Goal: Check status: Check status

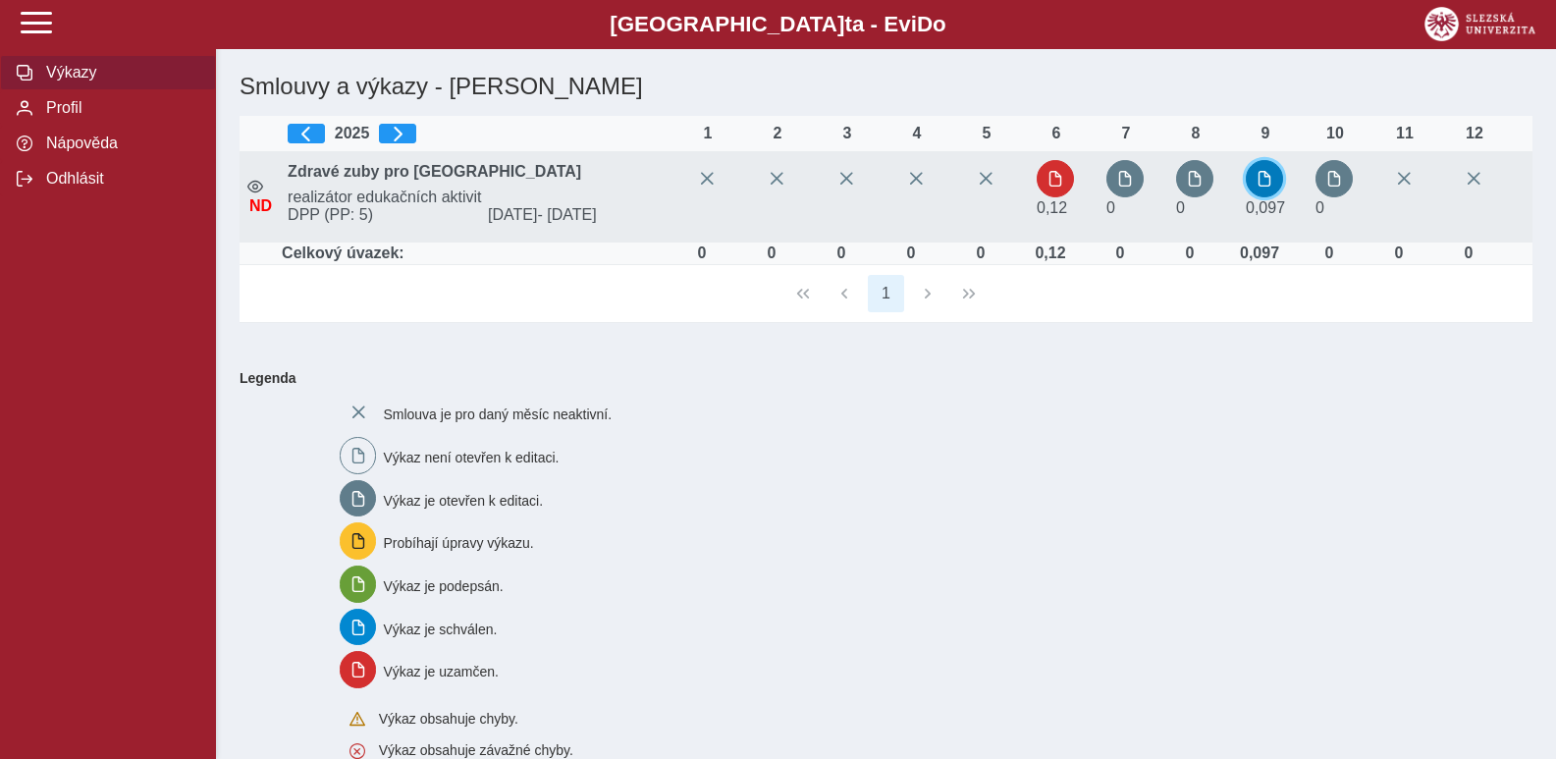
click at [1270, 171] on span "button" at bounding box center [1264, 179] width 16 height 16
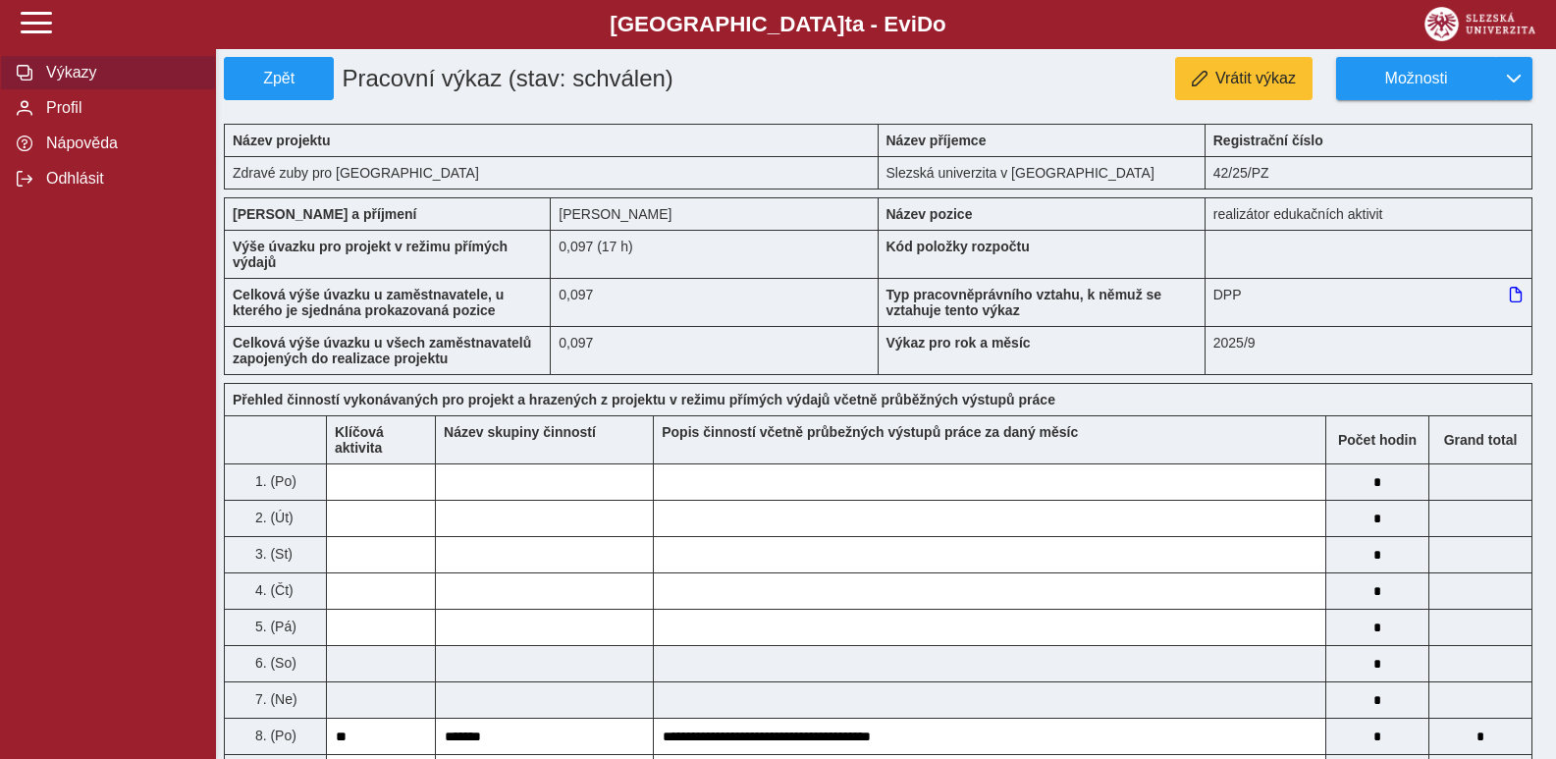
click at [62, 66] on span "Výkazy" at bounding box center [119, 73] width 159 height 18
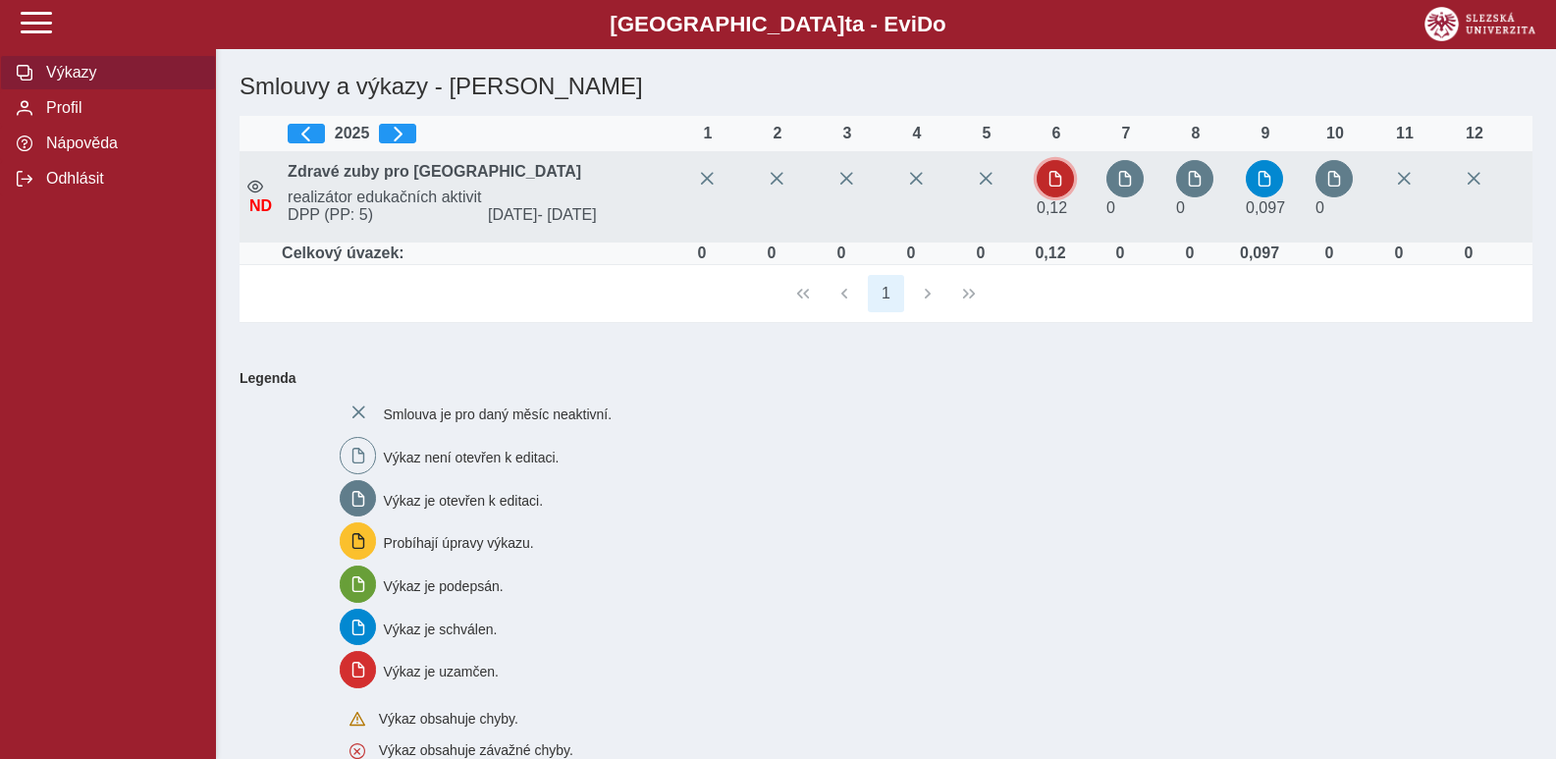
click at [1055, 185] on span "button" at bounding box center [1055, 179] width 16 height 16
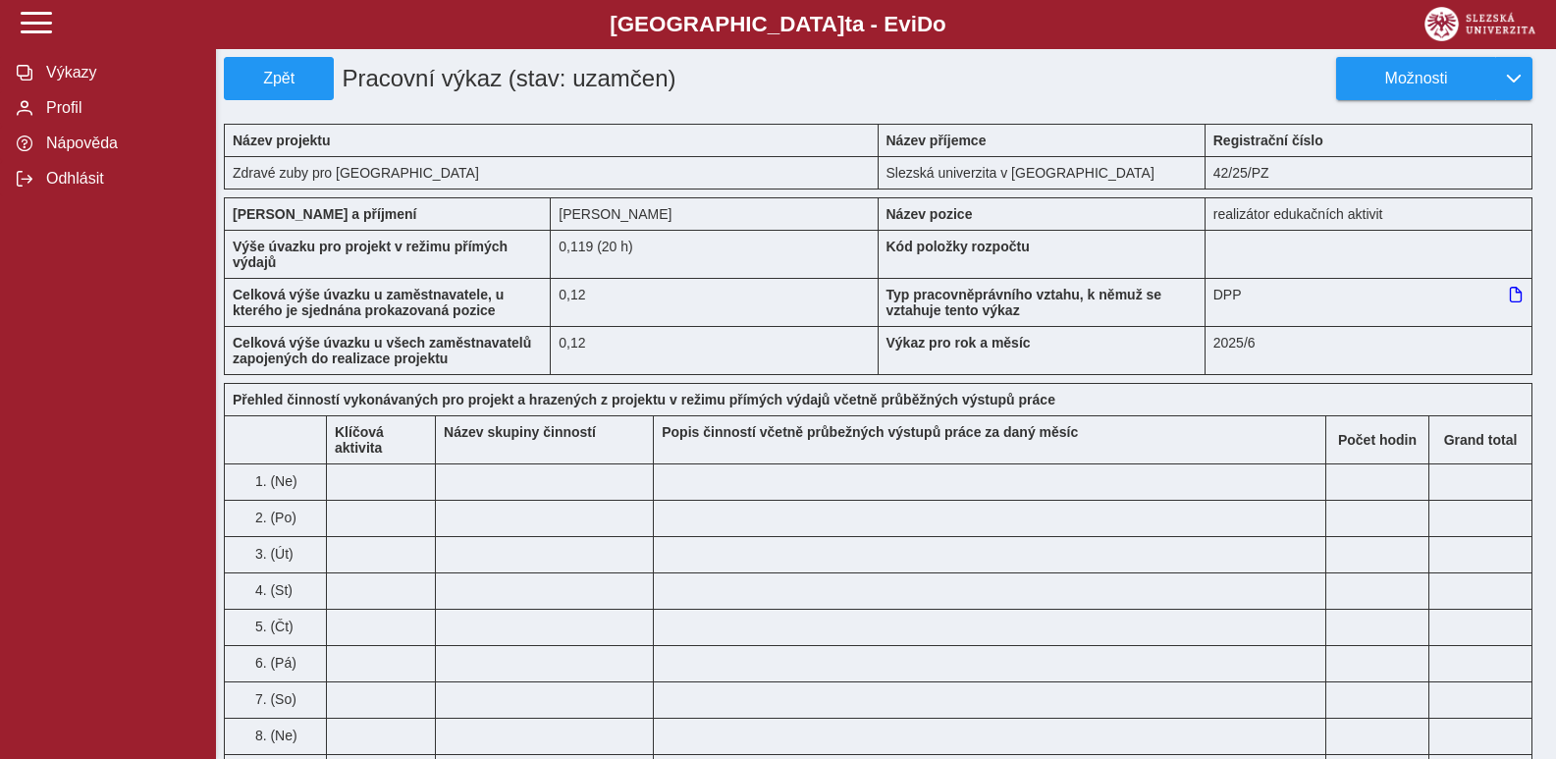
scroll to position [32, 0]
